Goal: Navigation & Orientation: Find specific page/section

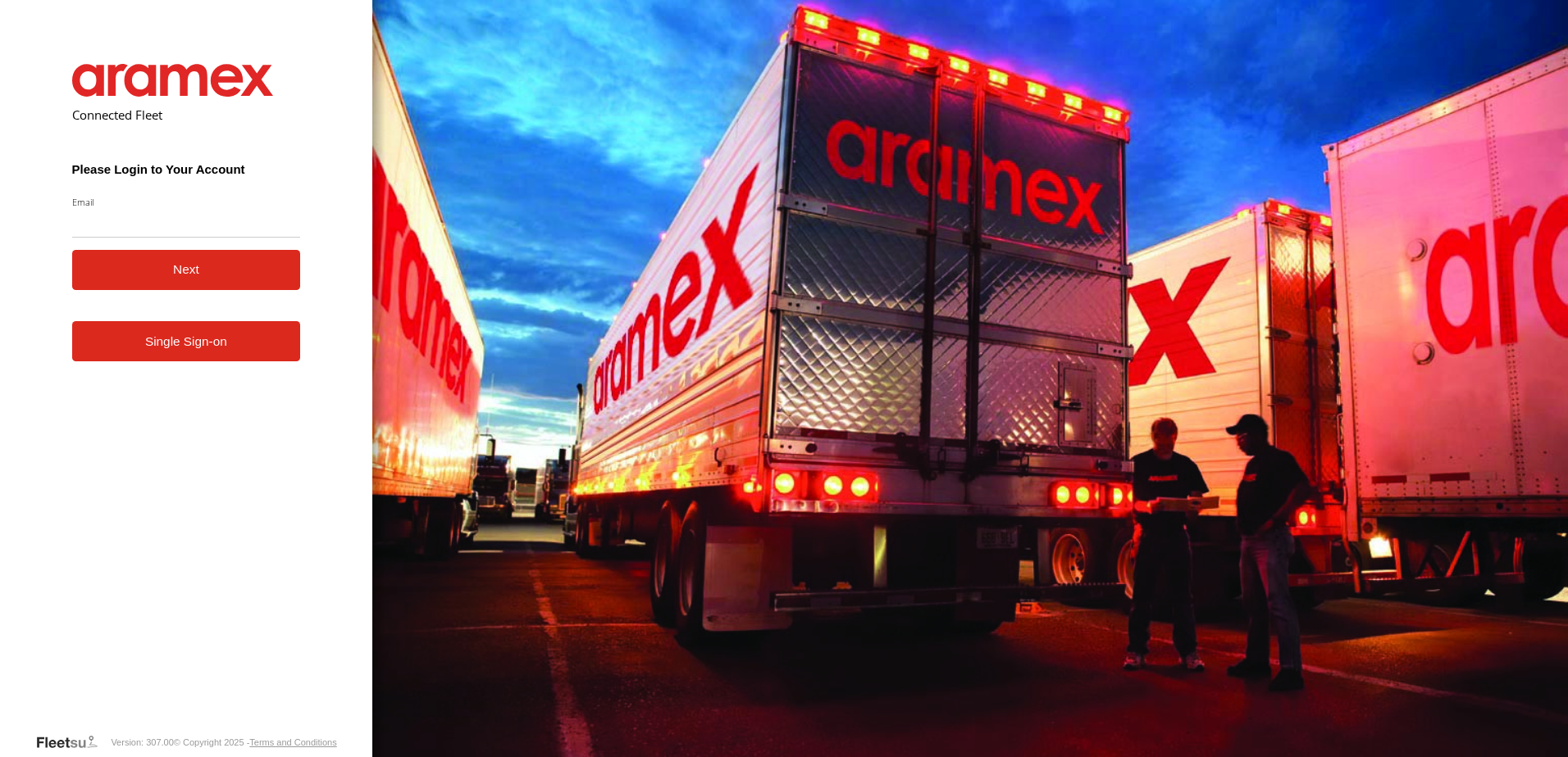
click at [187, 345] on link "Single Sign-on" at bounding box center [186, 341] width 229 height 40
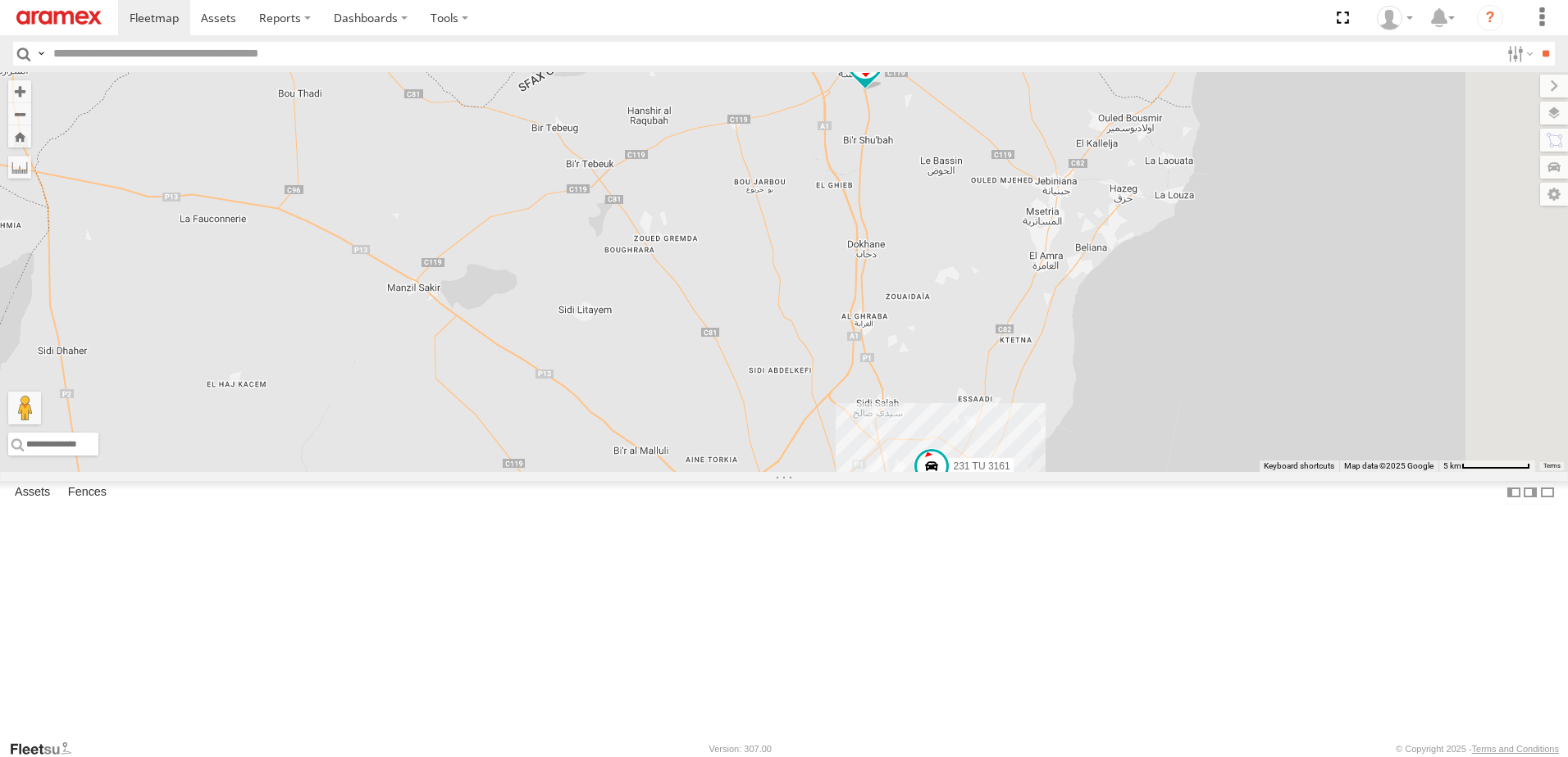
click at [883, 91] on span at bounding box center [865, 68] width 36 height 44
click at [887, 72] on label at bounding box center [871, 66] width 32 height 11
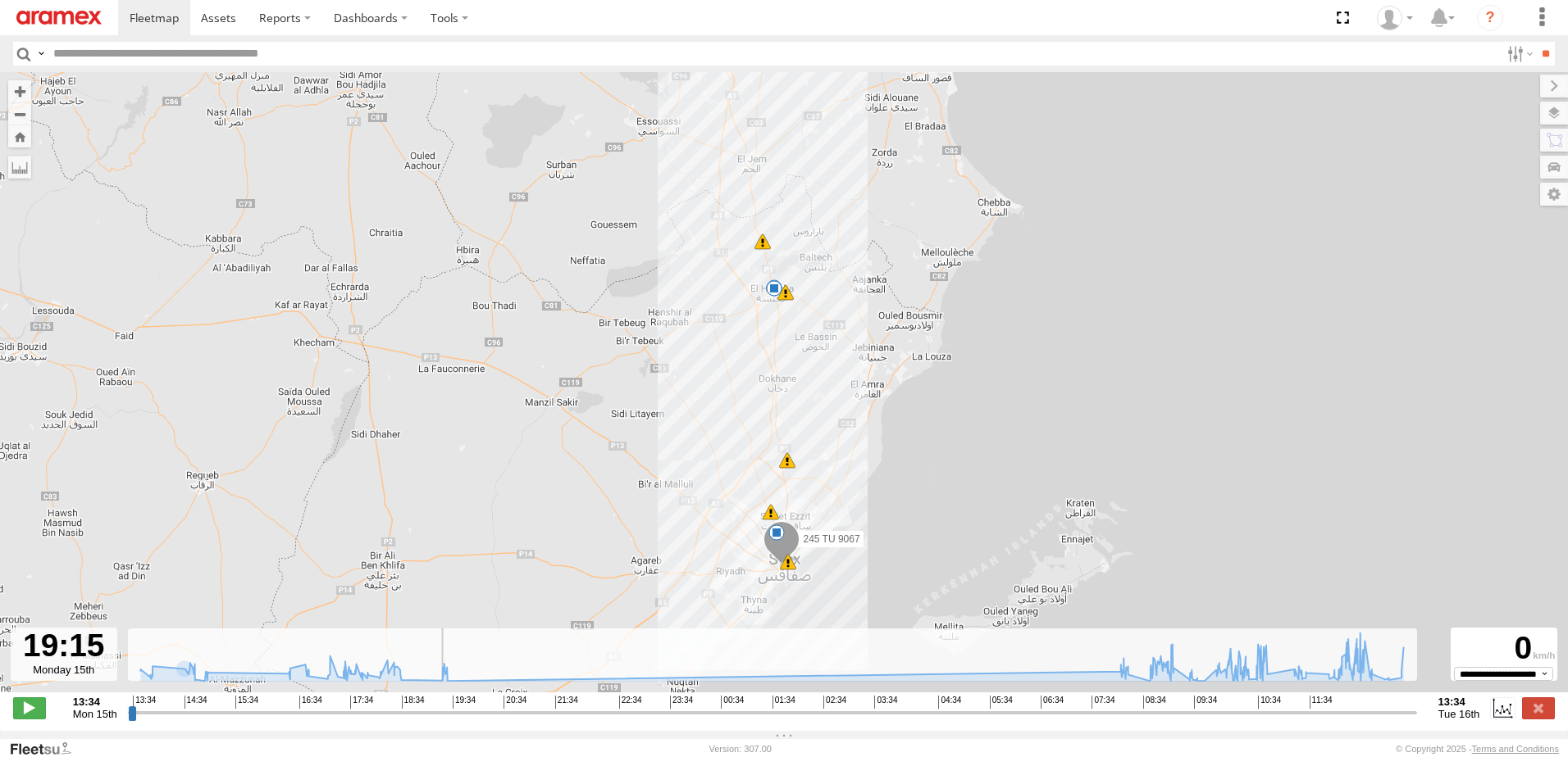
drag, startPoint x: 135, startPoint y: 724, endPoint x: 435, endPoint y: 700, distance: 301.0
click at [435, 705] on input "range" at bounding box center [772, 712] width 1289 height 16
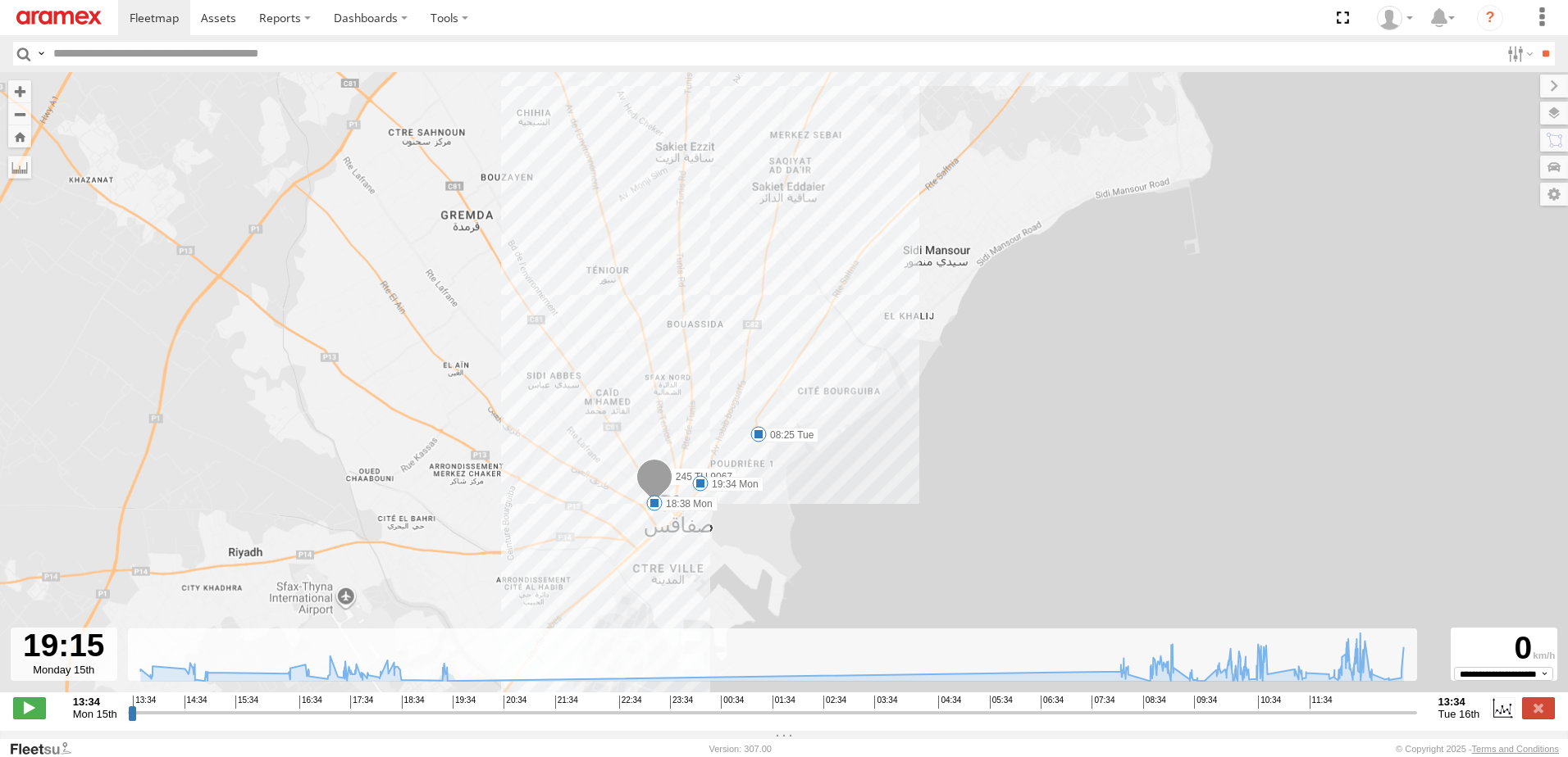
drag, startPoint x: 890, startPoint y: 516, endPoint x: 892, endPoint y: 375, distance: 141.0
click at [892, 375] on div "245 TU 9067 11:26 Tue 11:49 Tue 13:02 Tue 16:51 Mon 18:38 Mon 19:34 Mon 08:25 T…" at bounding box center [784, 391] width 1568 height 638
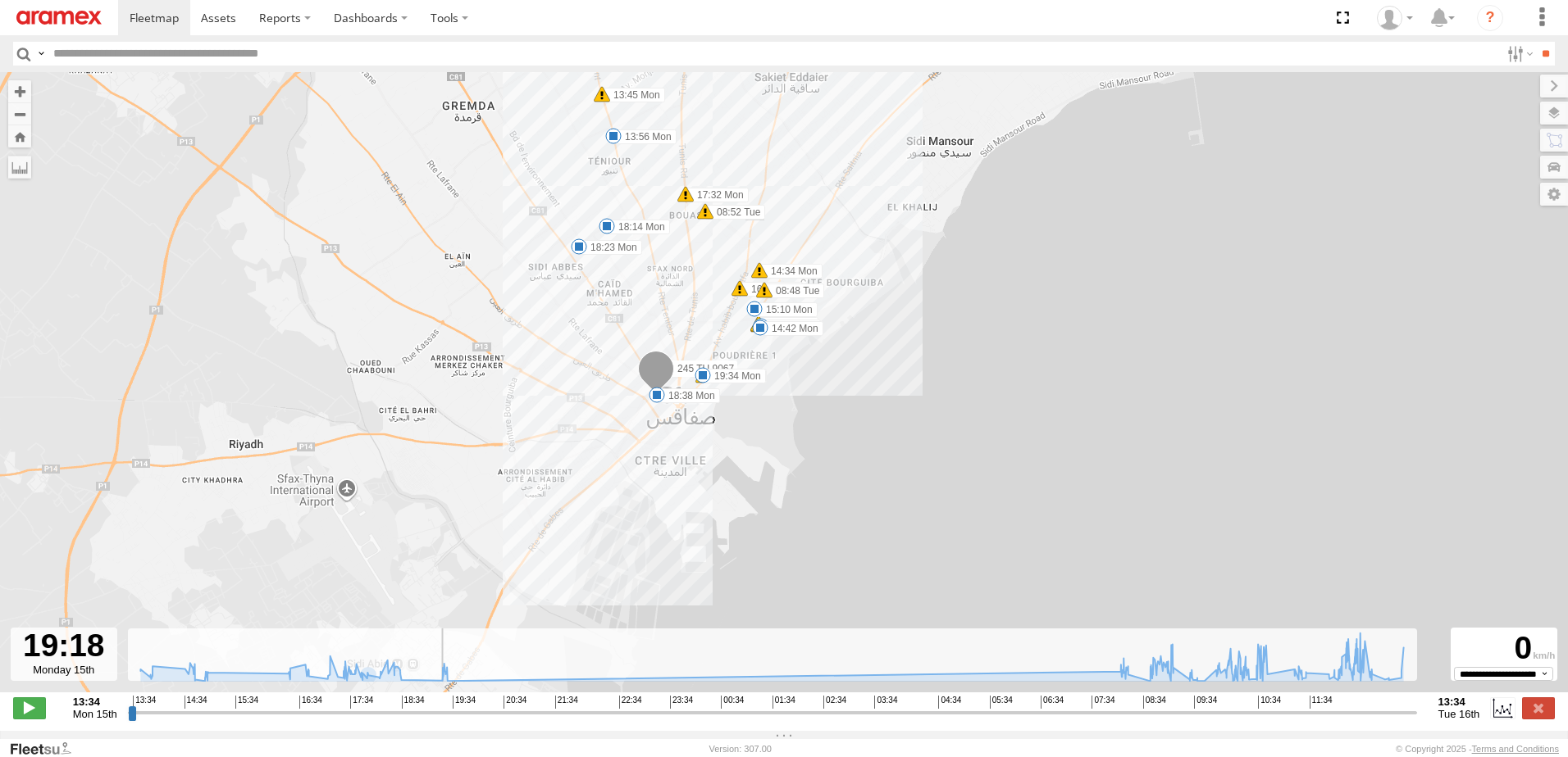
drag, startPoint x: 435, startPoint y: 725, endPoint x: 437, endPoint y: 716, distance: 9.2
click at [437, 716] on input "range" at bounding box center [772, 712] width 1289 height 16
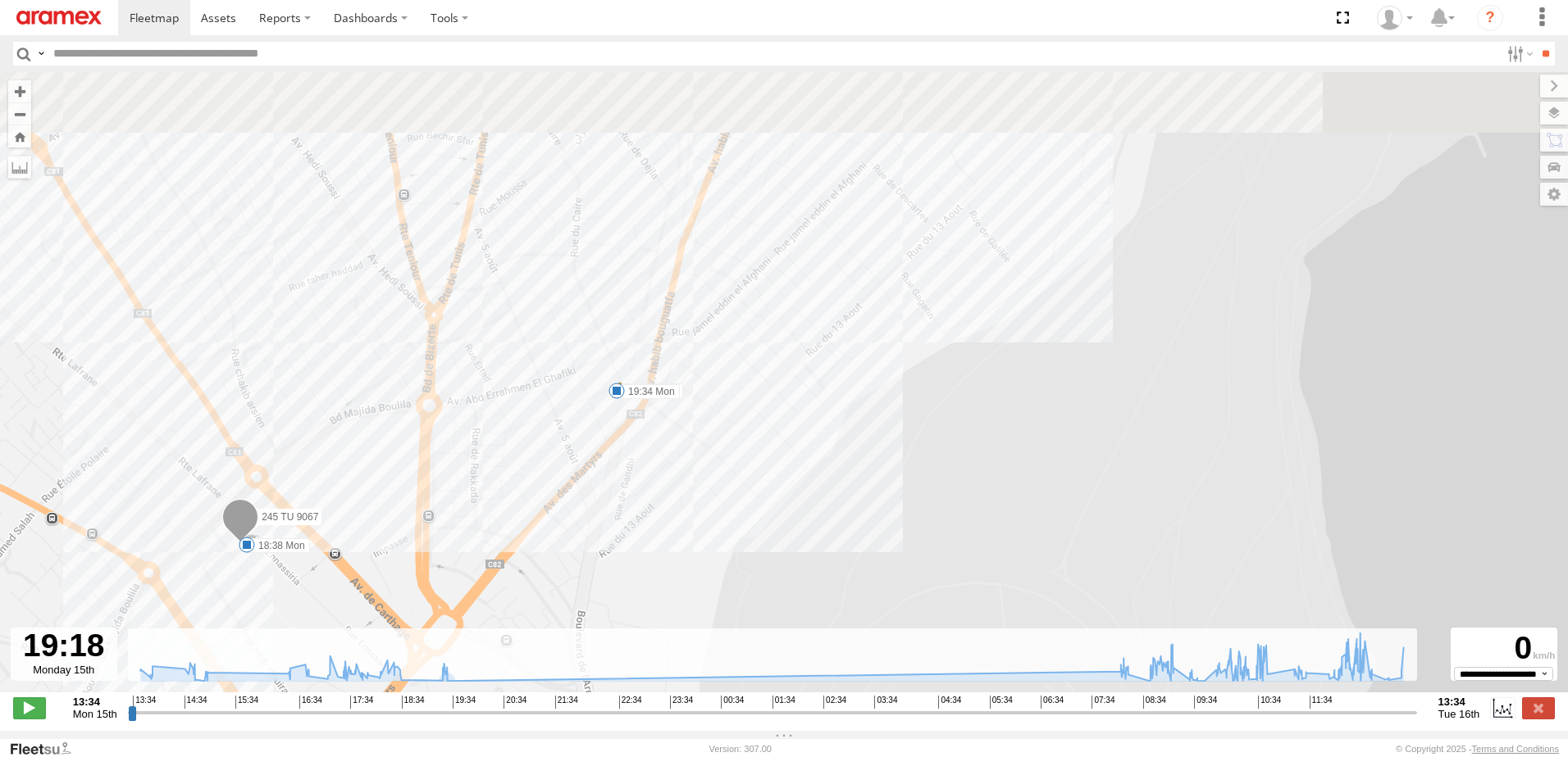
drag, startPoint x: 619, startPoint y: 378, endPoint x: 592, endPoint y: 536, distance: 160.3
click at [590, 544] on div "245 TU 9067 11:26 Tue 11:49 Tue 13:02 Tue 16:51 Mon 18:38 Mon 19:34 Mon 08:25 T…" at bounding box center [784, 391] width 1568 height 638
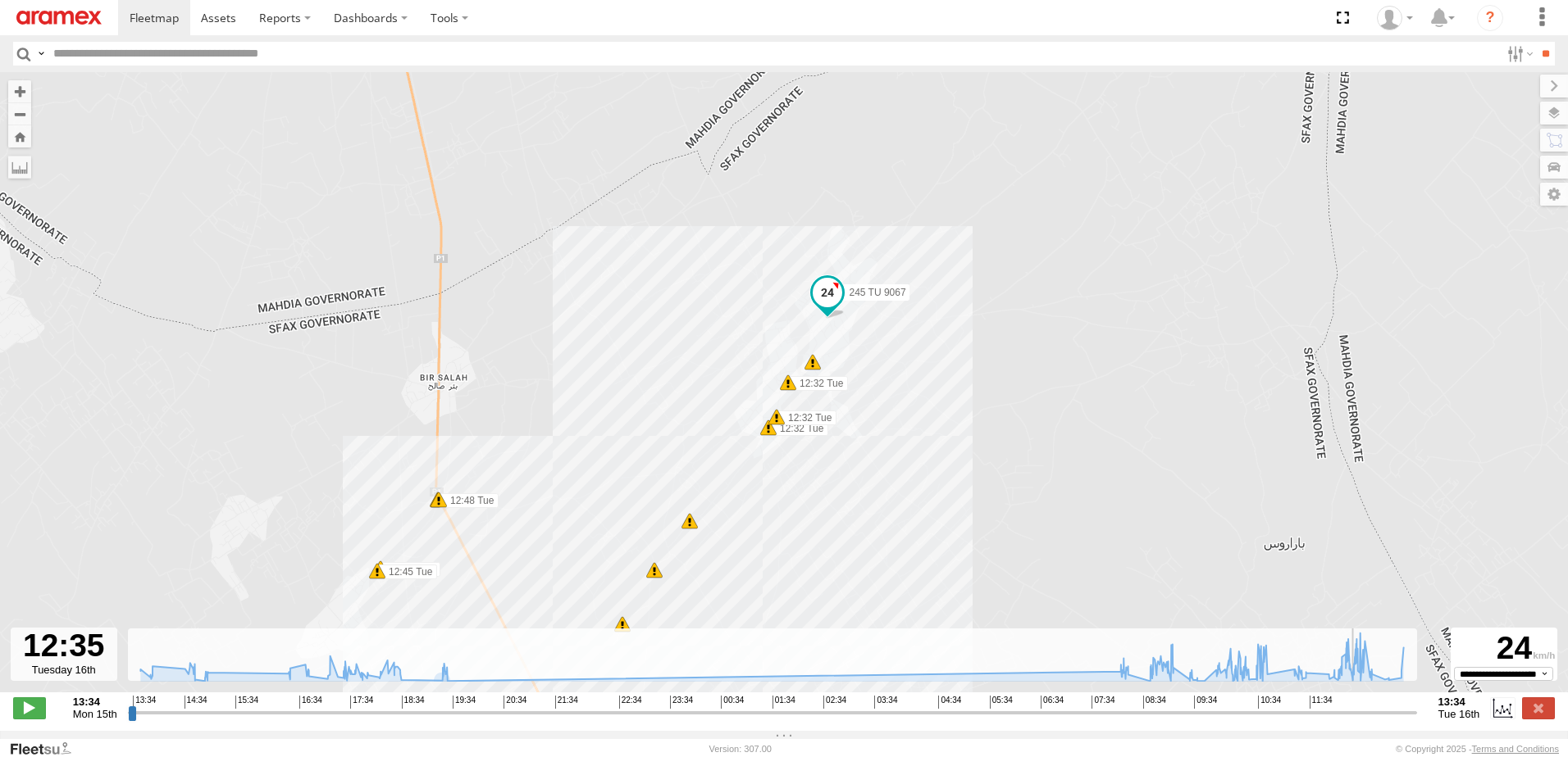
drag, startPoint x: 440, startPoint y: 723, endPoint x: 1289, endPoint y: 634, distance: 853.7
type input "**********"
click at [1356, 705] on input "range" at bounding box center [772, 712] width 1289 height 16
